Goal: Task Accomplishment & Management: Use online tool/utility

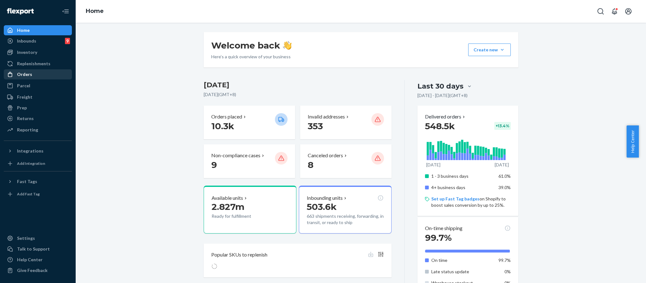
click at [39, 72] on div "Orders" at bounding box center [37, 74] width 67 height 9
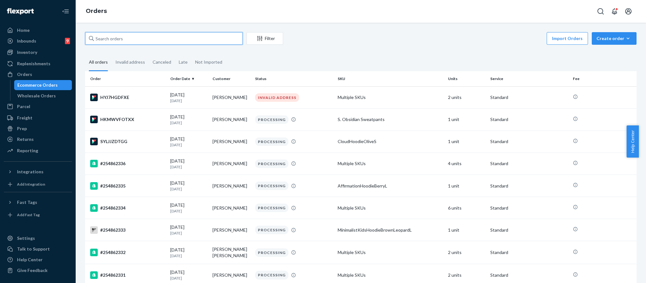
click at [128, 39] on input "text" at bounding box center [164, 38] width 158 height 13
paste input "254309511"
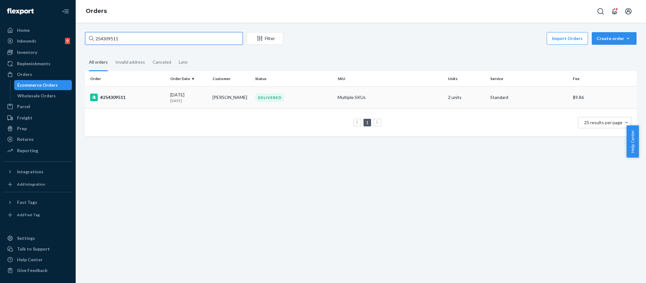
type input "254309511"
click at [117, 100] on div "#254309511" at bounding box center [127, 98] width 75 height 8
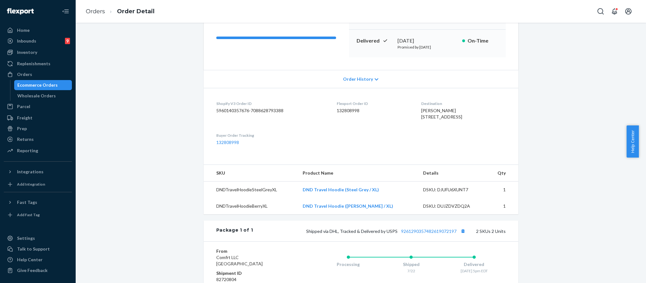
scroll to position [3, 0]
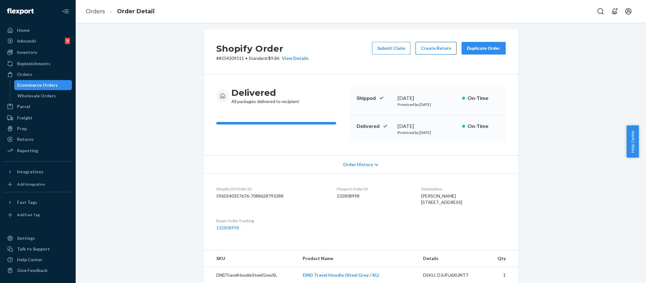
click at [431, 48] on button "Create Return" at bounding box center [436, 48] width 41 height 13
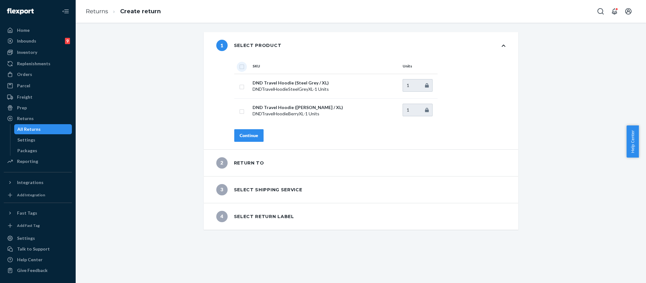
click at [239, 65] on input "checkbox" at bounding box center [241, 66] width 5 height 7
checkbox input "true"
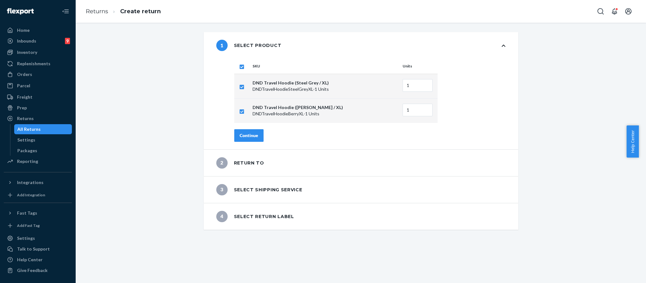
click at [248, 136] on div "Continue" at bounding box center [249, 136] width 19 height 6
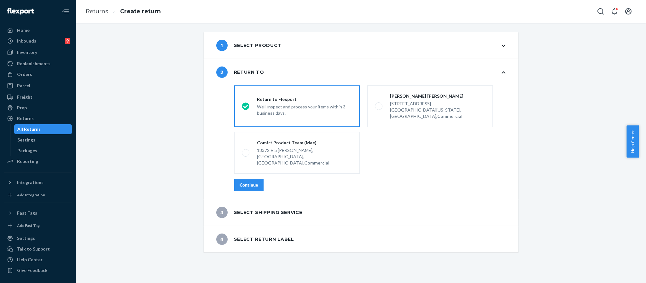
click at [260, 179] on button "Continue" at bounding box center [248, 185] width 29 height 13
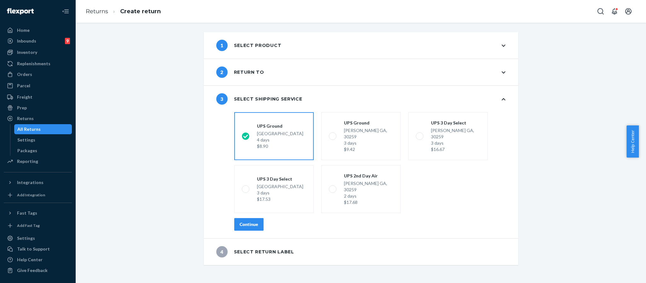
click at [251, 221] on div "Continue" at bounding box center [249, 224] width 19 height 6
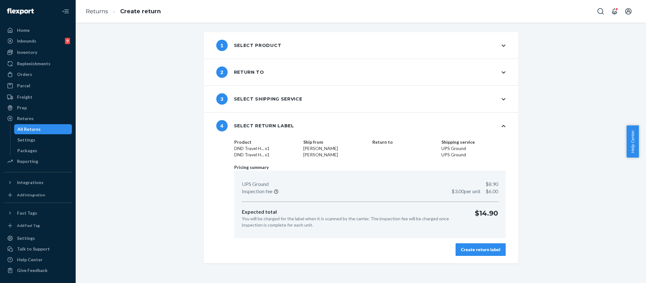
click at [481, 248] on div "Create return label" at bounding box center [480, 250] width 39 height 6
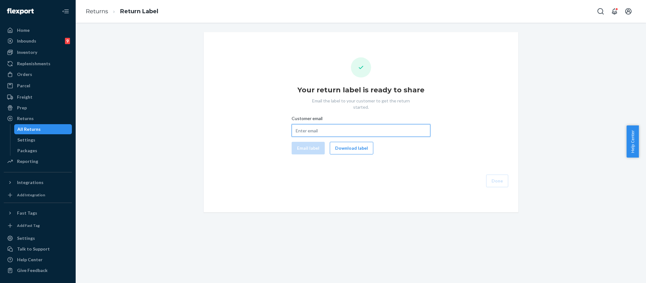
click at [302, 124] on input "Customer email" at bounding box center [361, 130] width 139 height 13
paste input "[EMAIL_ADDRESS][DOMAIN_NAME]"
type input "[EMAIL_ADDRESS][DOMAIN_NAME]"
click at [302, 142] on button "Email label" at bounding box center [308, 148] width 33 height 13
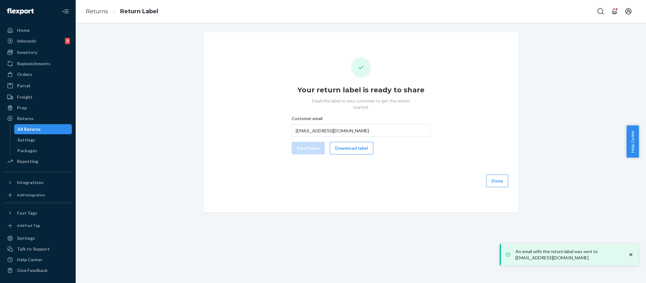
drag, startPoint x: 349, startPoint y: 141, endPoint x: 486, endPoint y: 121, distance: 138.6
click at [349, 142] on button "Download label" at bounding box center [352, 148] width 44 height 13
